Goal: Task Accomplishment & Management: Manage account settings

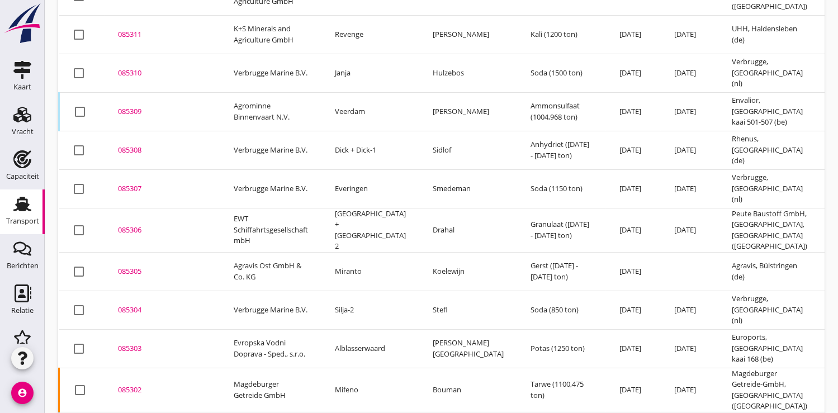
scroll to position [232, 0]
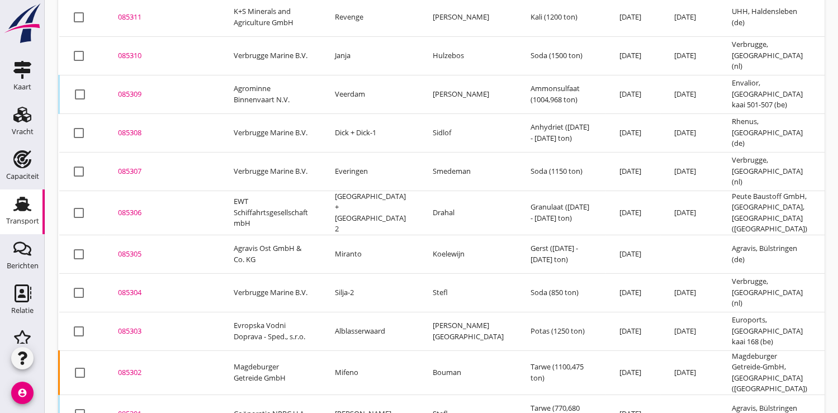
click at [127, 326] on div "085303" at bounding box center [162, 331] width 89 height 11
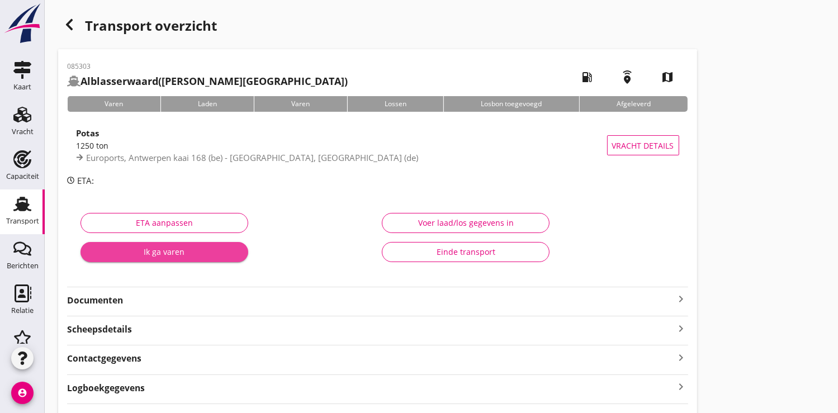
click at [138, 253] on div "Ik ga varen" at bounding box center [164, 252] width 150 height 12
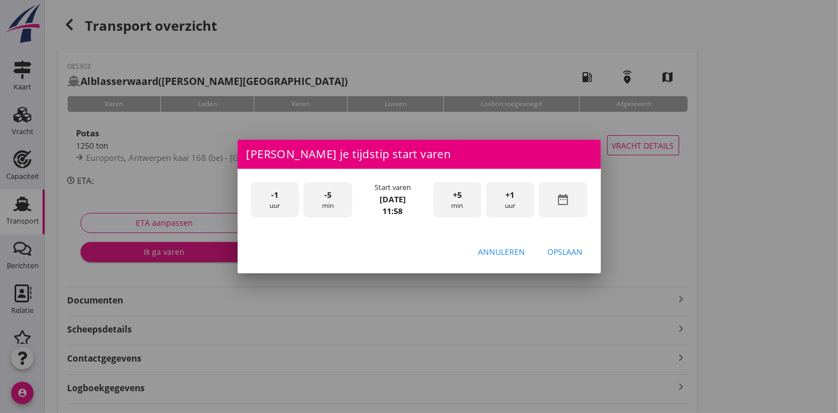
click at [564, 196] on icon "date_range" at bounding box center [562, 199] width 13 height 13
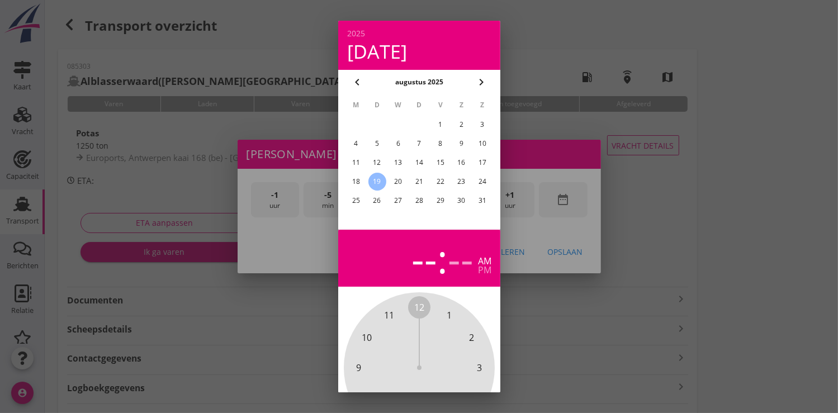
click at [357, 181] on div "18" at bounding box center [356, 182] width 18 height 18
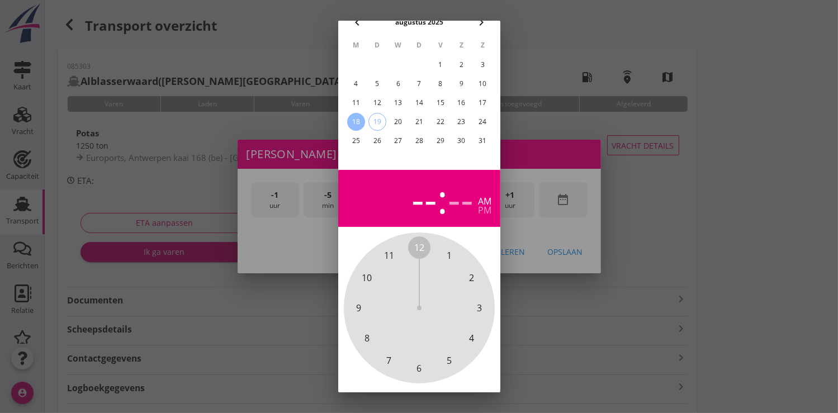
scroll to position [103, 0]
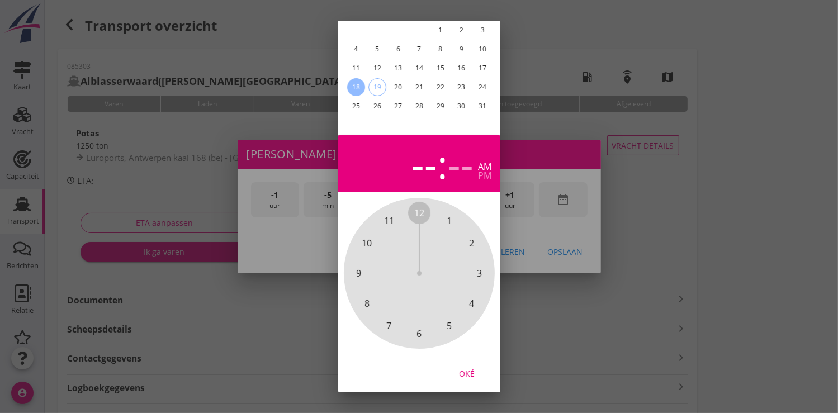
drag, startPoint x: 466, startPoint y: 364, endPoint x: 476, endPoint y: 324, distance: 41.0
click at [466, 367] on div "Oké" at bounding box center [466, 373] width 31 height 12
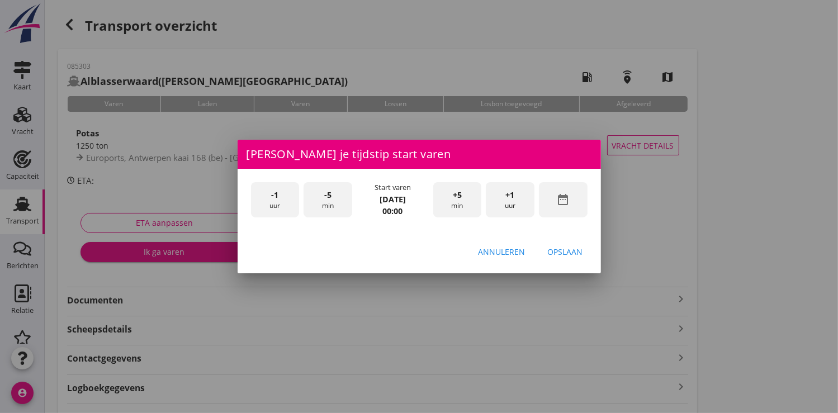
click at [510, 203] on div "+1 uur" at bounding box center [510, 199] width 49 height 35
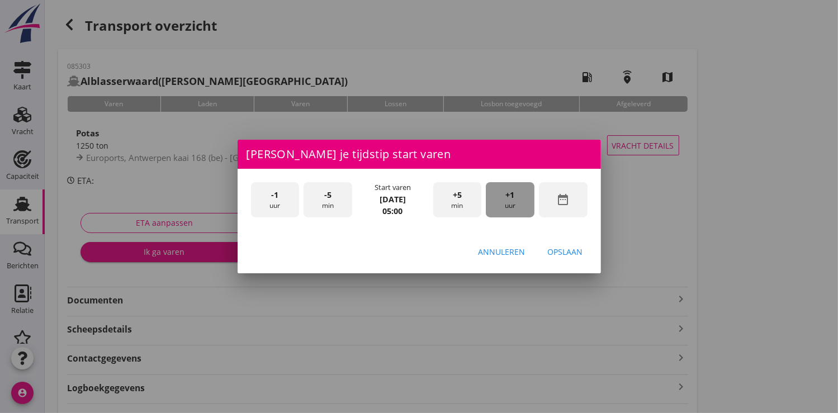
click at [510, 203] on div "+1 uur" at bounding box center [510, 199] width 49 height 35
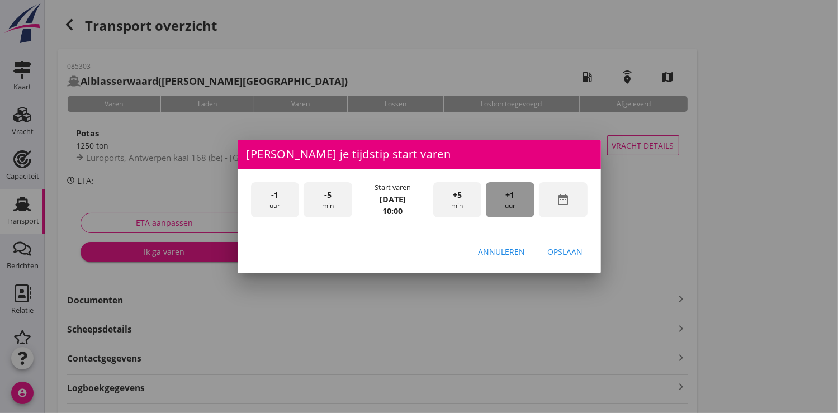
click at [510, 203] on div "+1 uur" at bounding box center [510, 199] width 49 height 35
click at [568, 252] on div "Opslaan" at bounding box center [565, 252] width 35 height 12
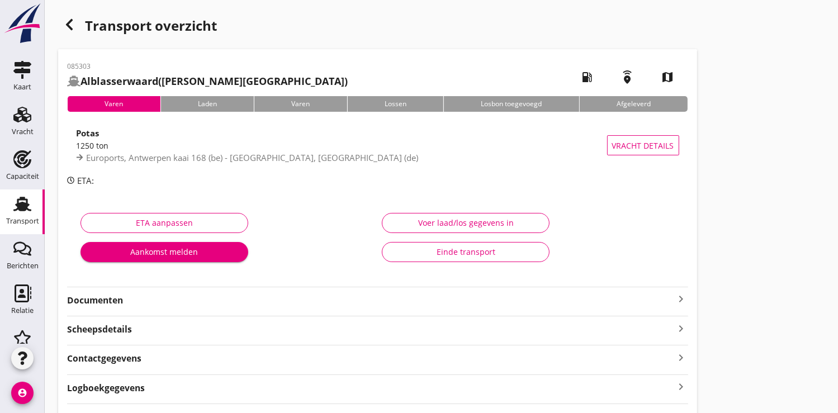
click at [177, 248] on div "Aankomst melden" at bounding box center [164, 252] width 150 height 12
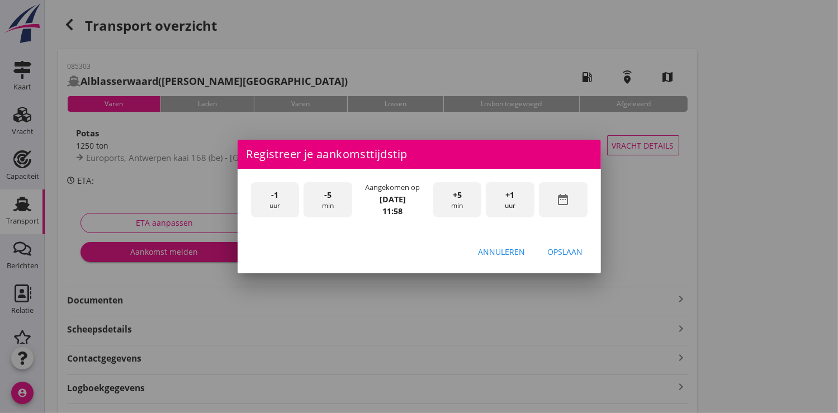
click at [564, 199] on icon "date_range" at bounding box center [562, 199] width 13 height 13
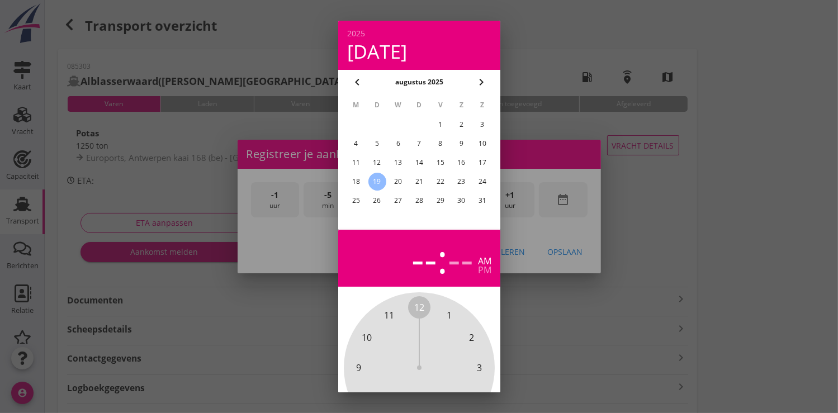
click at [359, 181] on div "18" at bounding box center [356, 182] width 18 height 18
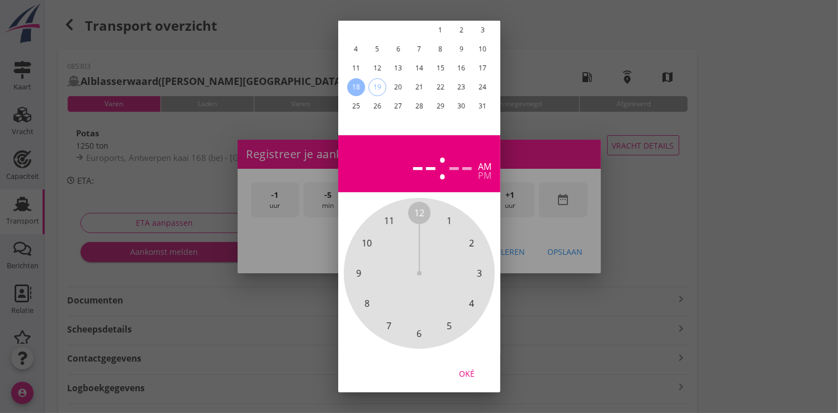
click at [478, 367] on div "Oké" at bounding box center [466, 373] width 31 height 12
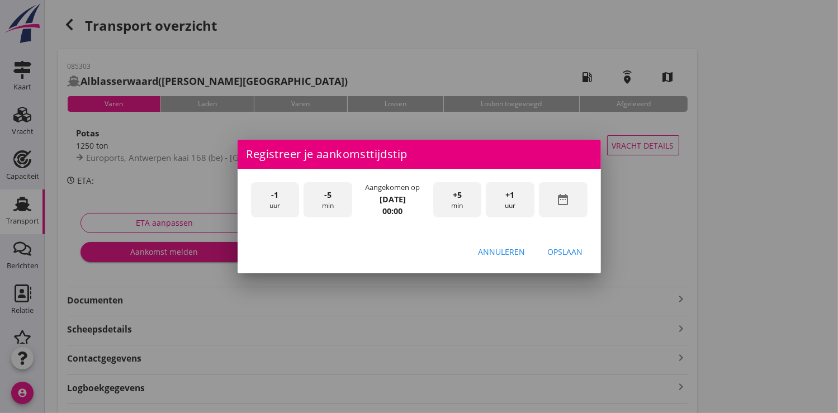
click at [515, 192] on div "+1 uur" at bounding box center [510, 199] width 49 height 35
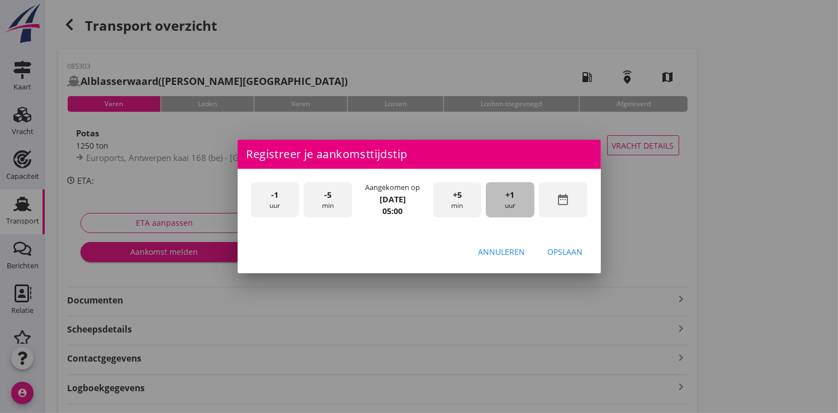
click at [515, 192] on div "+1 uur" at bounding box center [510, 199] width 49 height 35
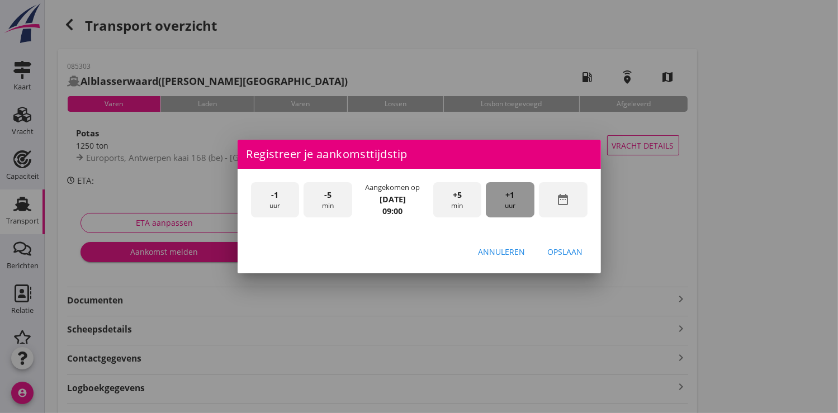
click at [515, 192] on div "+1 uur" at bounding box center [510, 199] width 49 height 35
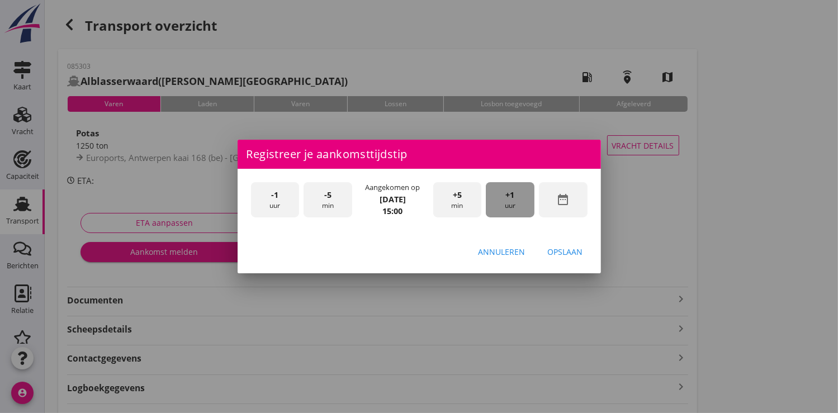
click at [515, 192] on div "+1 uur" at bounding box center [510, 199] width 49 height 35
click at [560, 245] on button "Opslaan" at bounding box center [565, 252] width 53 height 20
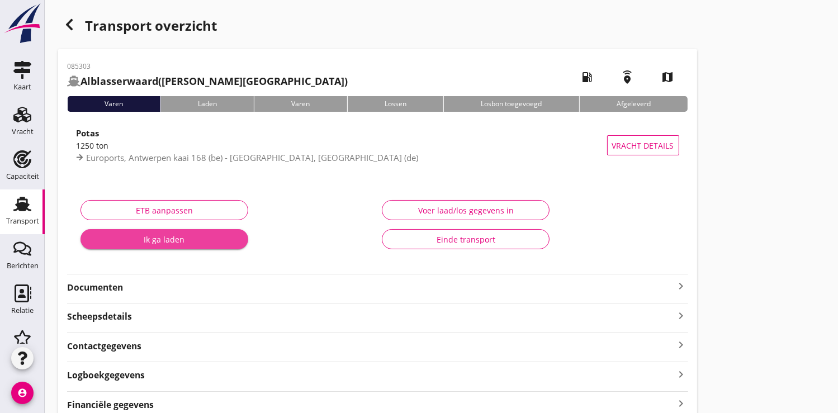
click at [183, 240] on div "Ik ga laden" at bounding box center [164, 240] width 150 height 12
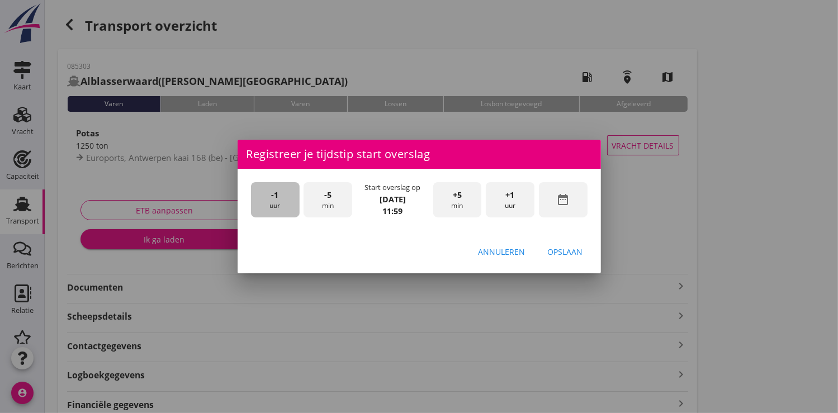
click at [266, 194] on div "-1 uur" at bounding box center [275, 199] width 49 height 35
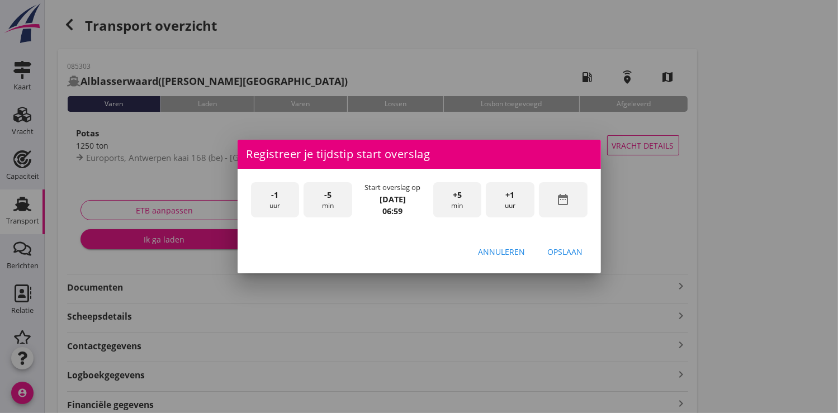
click at [275, 198] on span "-1" at bounding box center [274, 195] width 7 height 12
click at [463, 193] on div "+5 min" at bounding box center [457, 199] width 49 height 35
click at [571, 250] on div "Opslaan" at bounding box center [565, 252] width 35 height 12
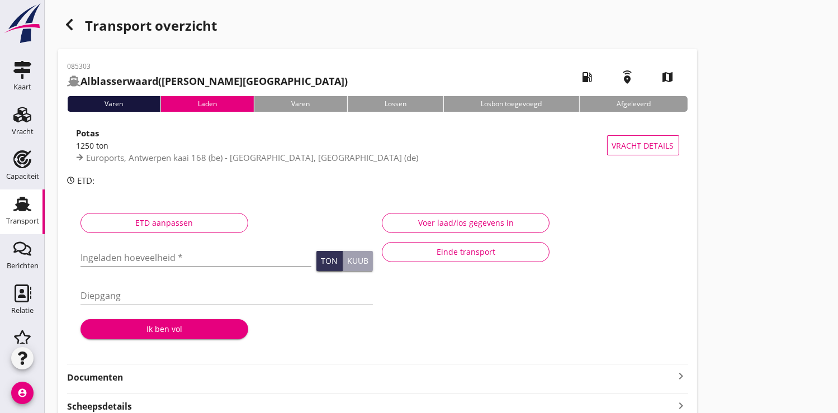
click at [124, 260] on input "Ingeladen hoeveelheid *" at bounding box center [196, 258] width 231 height 18
type input "1201562"
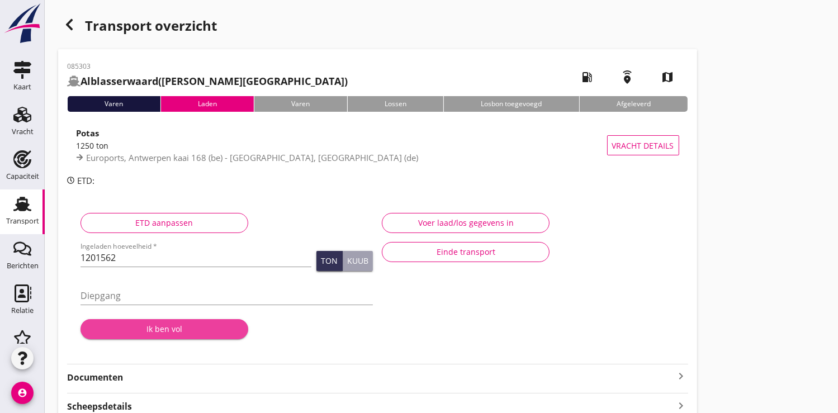
click at [168, 331] on div "Ik ben vol" at bounding box center [164, 329] width 150 height 12
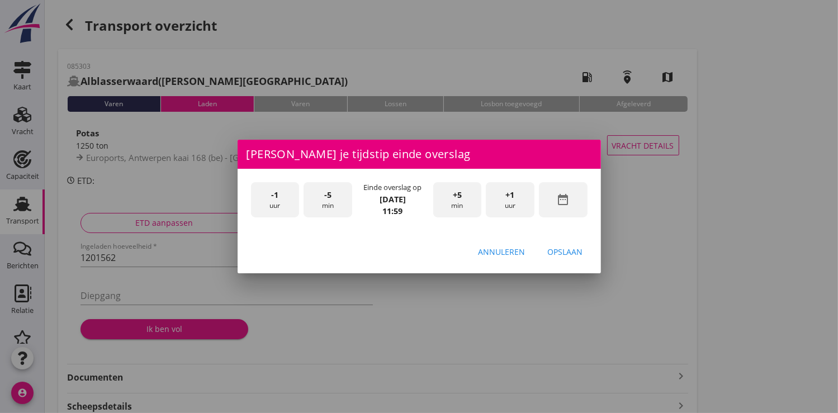
click at [327, 193] on span "-5" at bounding box center [327, 195] width 7 height 12
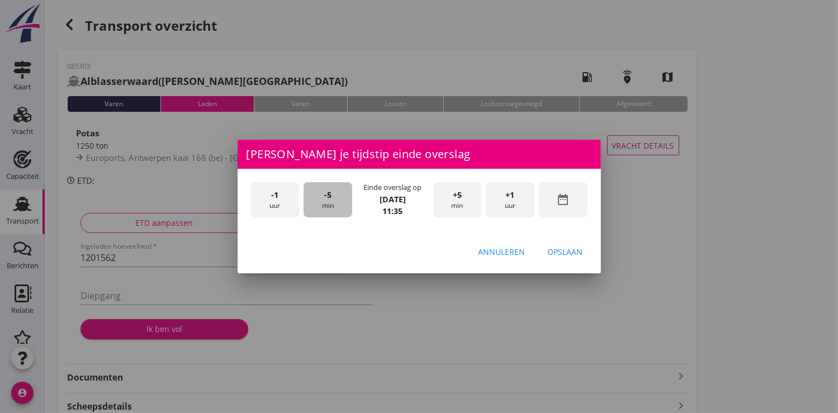
click at [327, 193] on span "-5" at bounding box center [327, 195] width 7 height 12
click at [273, 197] on span "-1" at bounding box center [274, 195] width 7 height 12
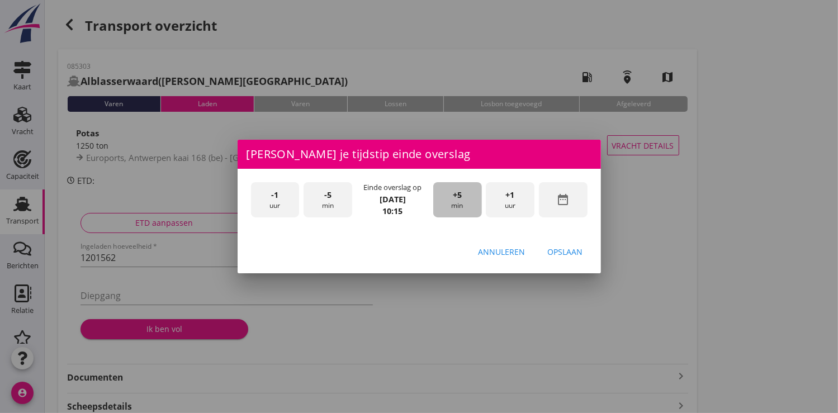
click at [462, 202] on div "+5 min" at bounding box center [457, 199] width 49 height 35
click at [572, 249] on div "Opslaan" at bounding box center [565, 252] width 35 height 12
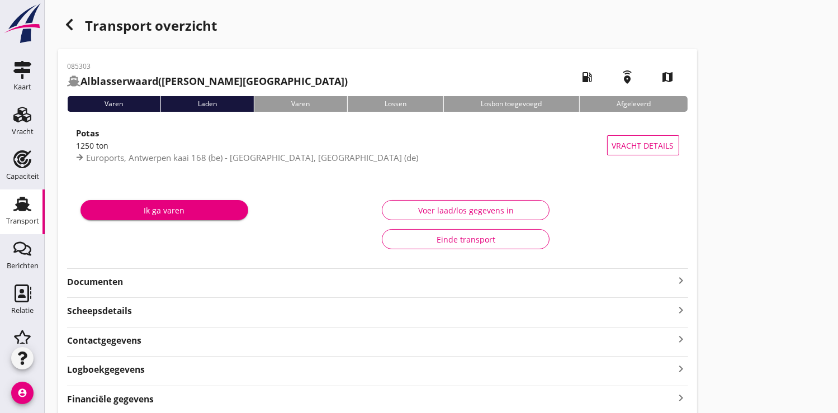
click at [192, 209] on div "Ik ga varen" at bounding box center [164, 211] width 150 height 12
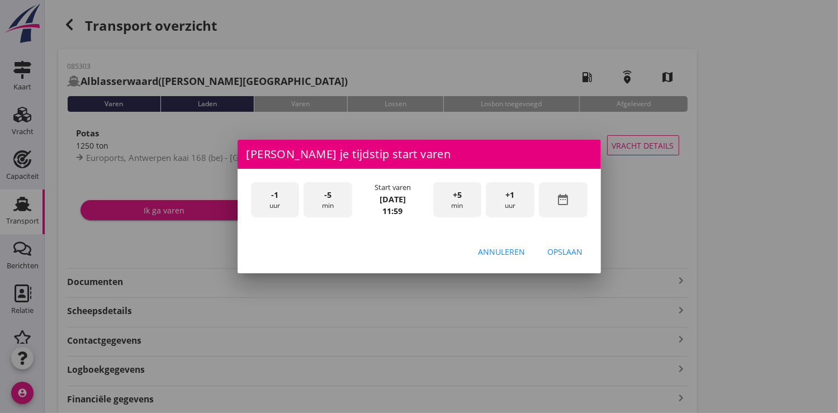
click at [456, 200] on span "+5" at bounding box center [457, 195] width 9 height 12
click at [325, 200] on span "-5" at bounding box center [327, 195] width 7 height 12
click at [569, 250] on div "Opslaan" at bounding box center [565, 252] width 35 height 12
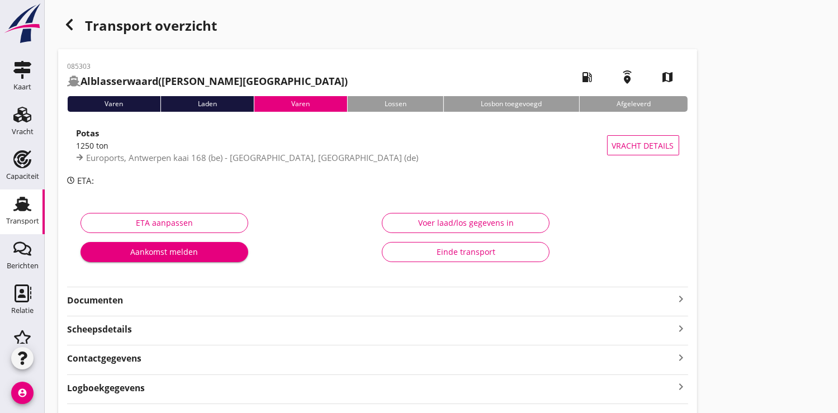
drag, startPoint x: 107, startPoint y: 302, endPoint x: 114, endPoint y: 288, distance: 15.3
click at [107, 301] on strong "Documenten" at bounding box center [371, 300] width 608 height 13
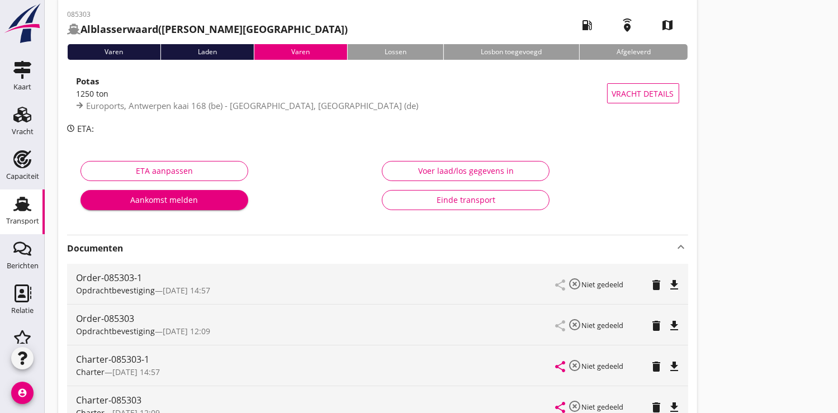
scroll to position [186, 0]
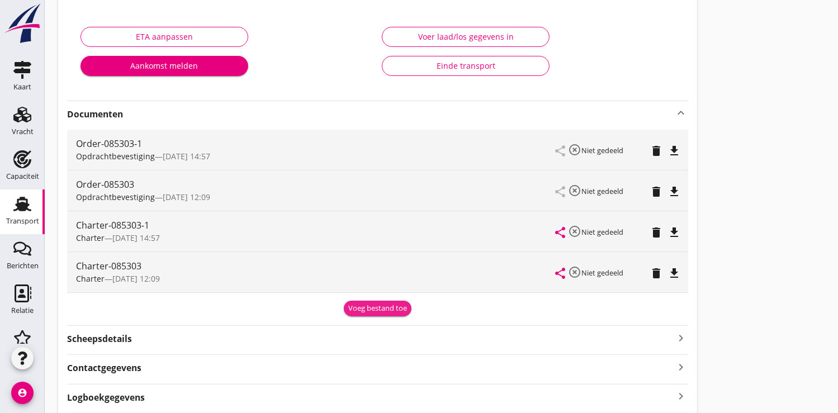
drag, startPoint x: 370, startPoint y: 306, endPoint x: 321, endPoint y: 291, distance: 50.9
click at [369, 305] on div "Voeg bestand toe" at bounding box center [377, 308] width 59 height 11
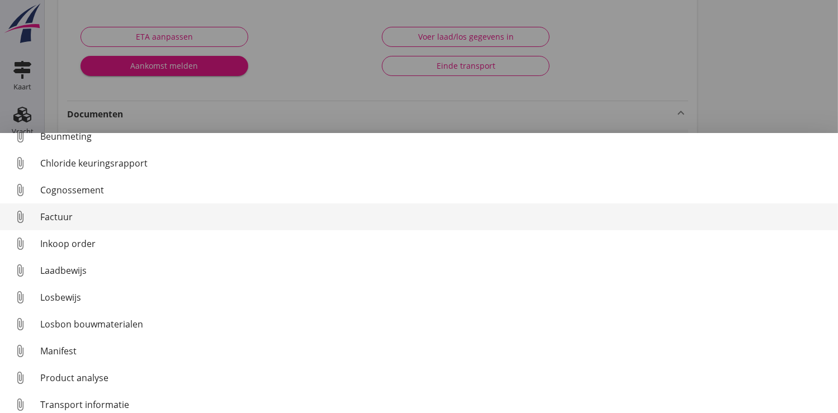
scroll to position [0, 0]
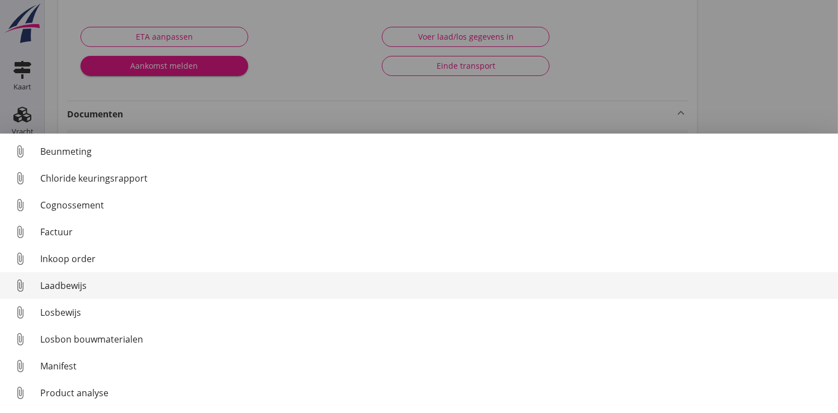
click at [72, 286] on div "Laadbewijs" at bounding box center [434, 285] width 789 height 13
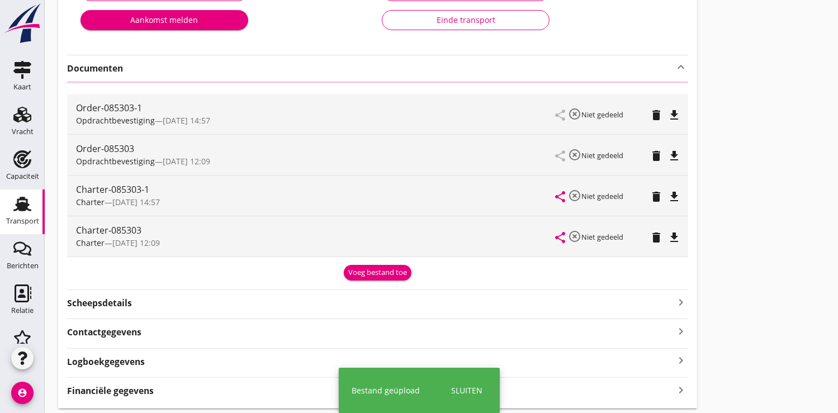
scroll to position [248, 0]
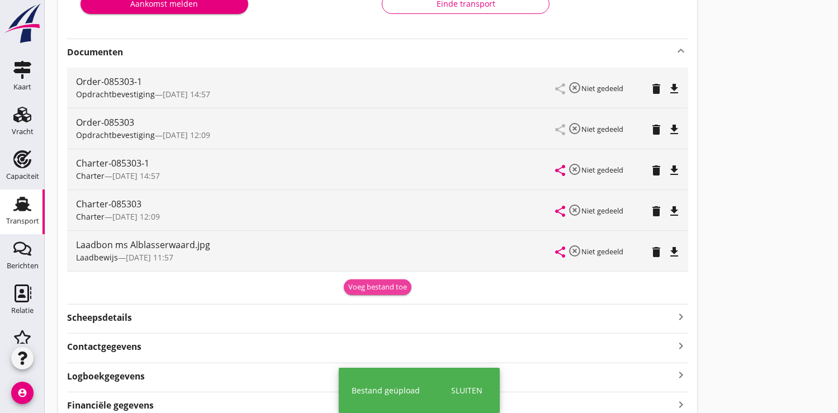
click at [375, 280] on button "Voeg bestand toe" at bounding box center [378, 288] width 68 height 16
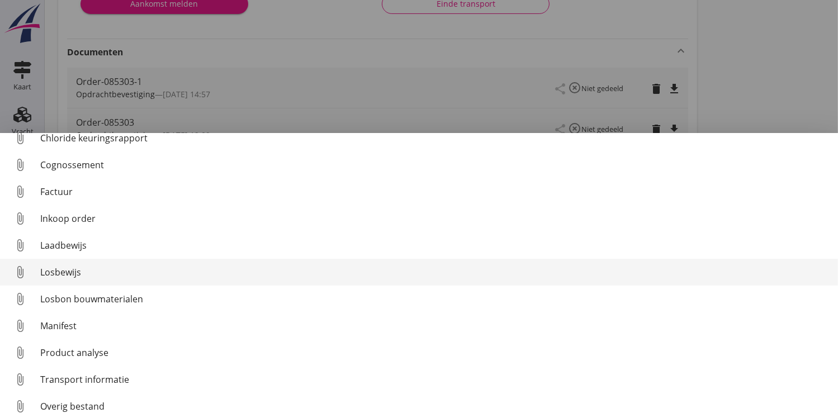
scroll to position [51, 0]
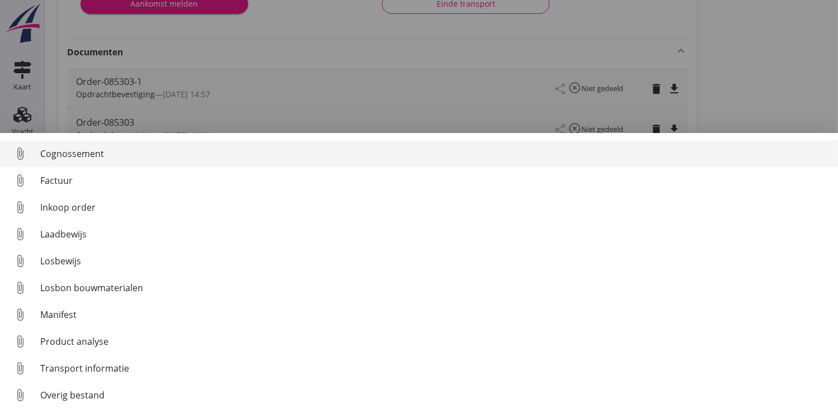
click at [79, 155] on div "Cognossement" at bounding box center [434, 153] width 789 height 13
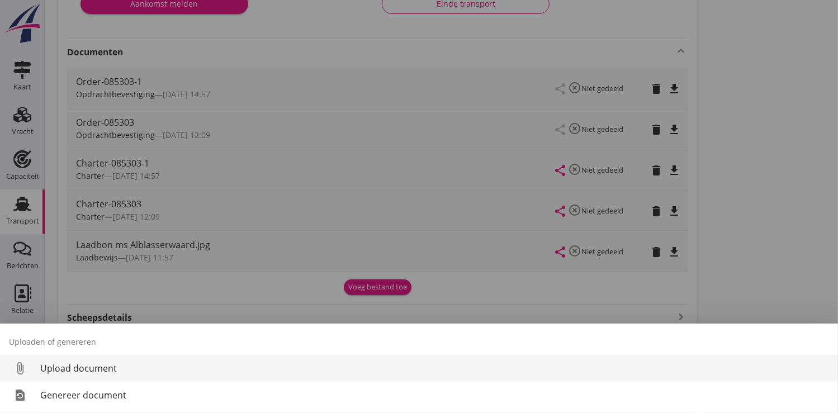
click at [74, 368] on div "Upload document" at bounding box center [434, 368] width 789 height 13
